Goal: Task Accomplishment & Management: Manage account settings

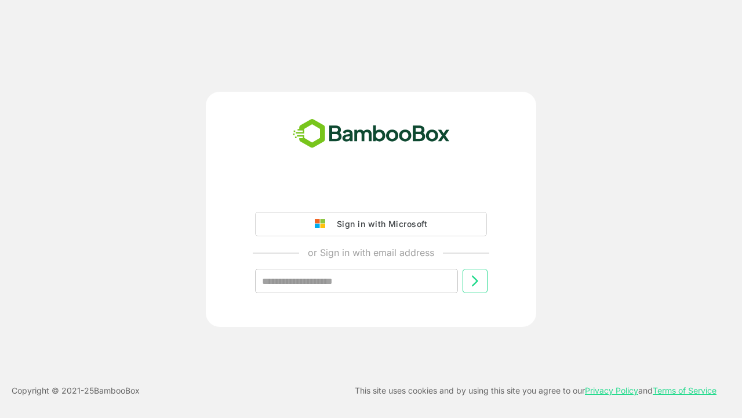
type input "**********"
click at [475, 281] on icon at bounding box center [475, 281] width 14 height 14
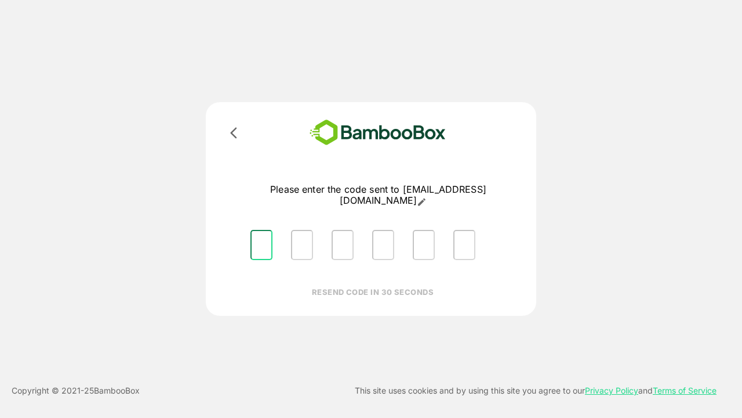
type input "*"
